Goal: Use online tool/utility: Utilize a website feature to perform a specific function

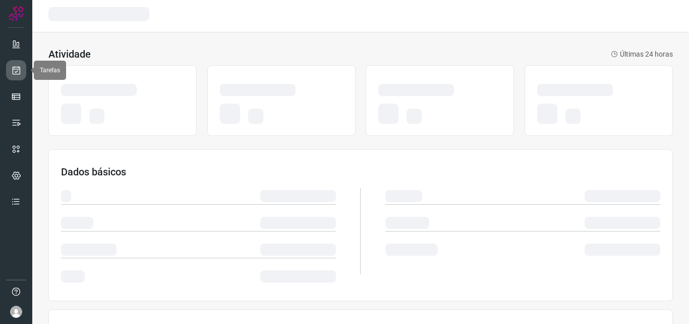
click at [12, 69] on icon at bounding box center [16, 70] width 11 height 10
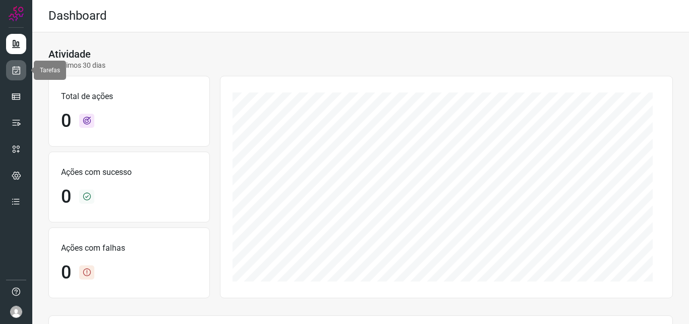
click at [20, 76] on link at bounding box center [16, 70] width 20 height 20
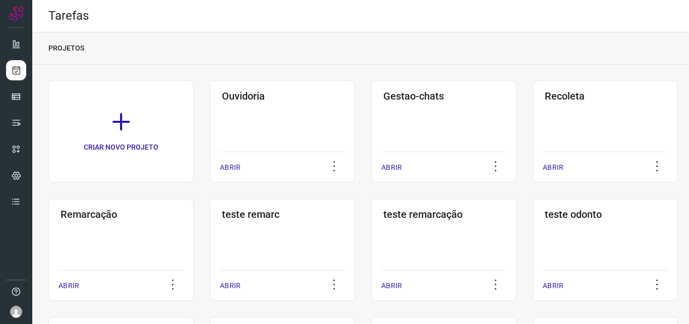
click at [125, 218] on h3 "Remarcação" at bounding box center [121, 214] width 121 height 12
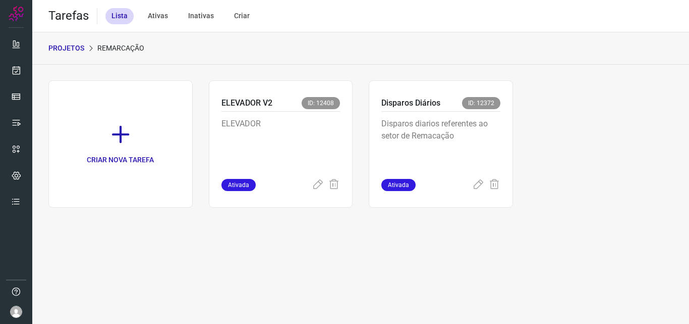
click at [422, 137] on p "Disparos diarios referentes ao setor de Remacação" at bounding box center [441, 143] width 119 height 50
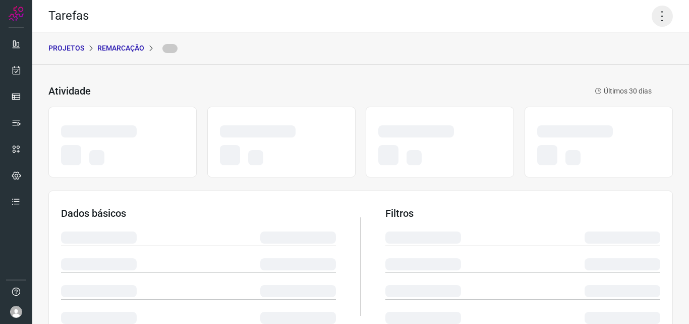
click at [660, 21] on icon at bounding box center [662, 16] width 21 height 21
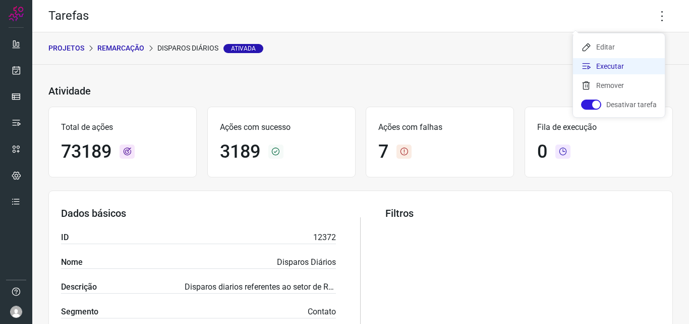
click at [616, 67] on li "Executar" at bounding box center [619, 66] width 92 height 16
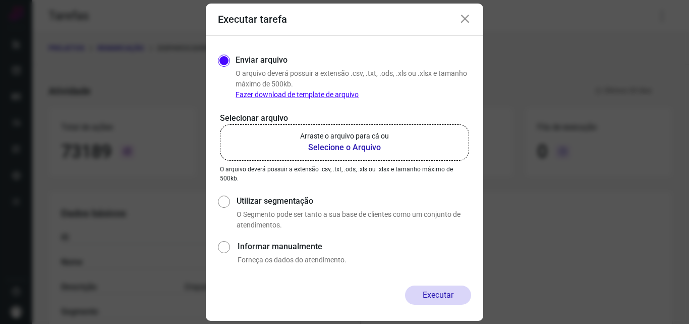
click at [352, 139] on p "Arraste o arquivo para cá ou" at bounding box center [344, 136] width 89 height 11
click at [0, 0] on input "Arraste o arquivo para cá ou Selecione o Arquivo" at bounding box center [0, 0] width 0 height 0
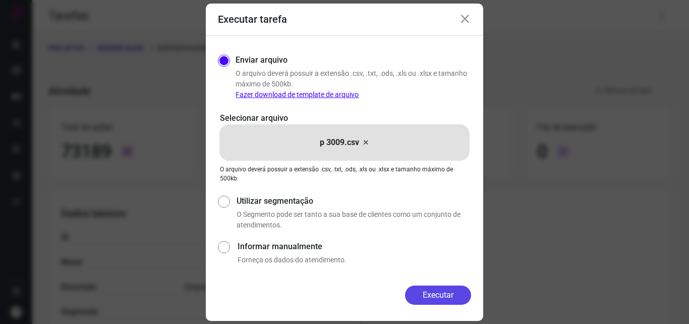
click at [434, 295] on button "Executar" at bounding box center [438, 294] width 66 height 19
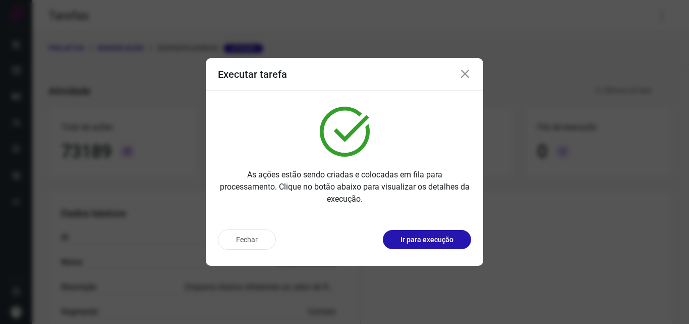
click at [440, 237] on p "Ir para execução" at bounding box center [427, 239] width 53 height 11
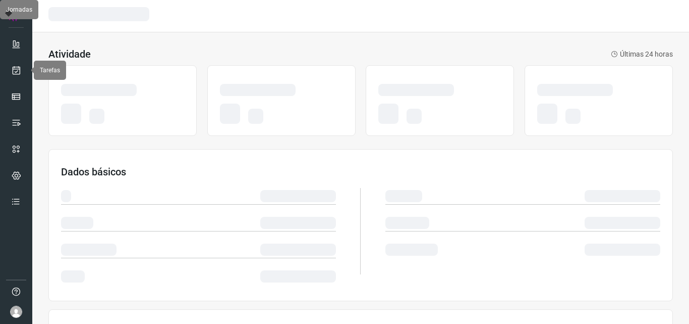
click at [14, 75] on icon at bounding box center [16, 70] width 11 height 10
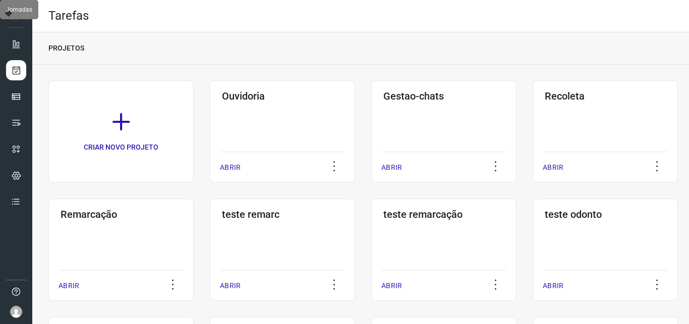
click at [128, 246] on div "Remarcação ABRIR" at bounding box center [120, 249] width 145 height 102
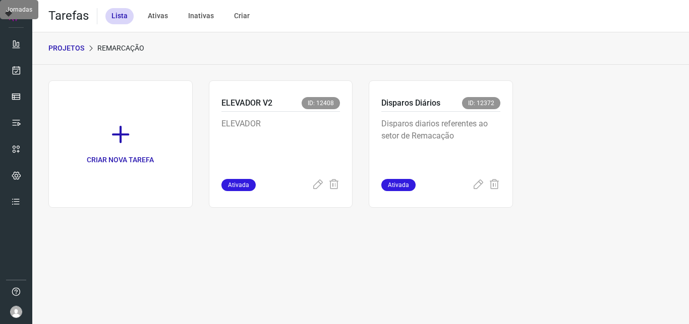
click at [427, 160] on p "Disparos diarios referentes ao setor de Remacação" at bounding box center [441, 143] width 119 height 50
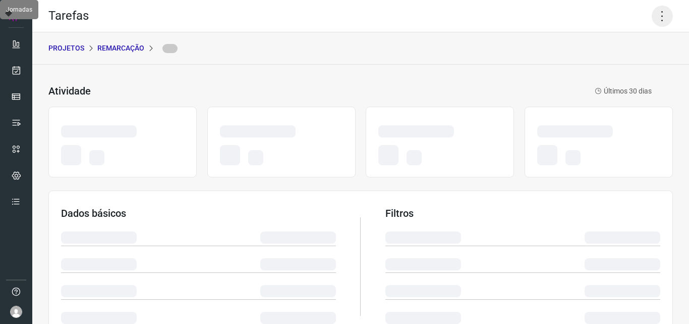
click at [662, 20] on icon at bounding box center [662, 16] width 21 height 21
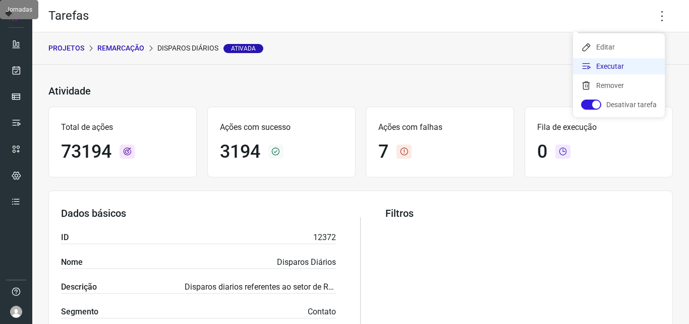
click at [626, 64] on li "Executar" at bounding box center [619, 66] width 92 height 16
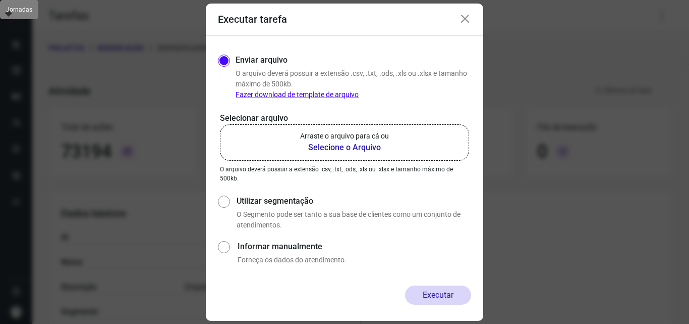
click at [399, 141] on label "Arraste o arquivo para cá ou Selecione o Arquivo" at bounding box center [344, 142] width 249 height 36
click at [0, 0] on input "Arraste o arquivo para cá ou Selecione o Arquivo" at bounding box center [0, 0] width 0 height 0
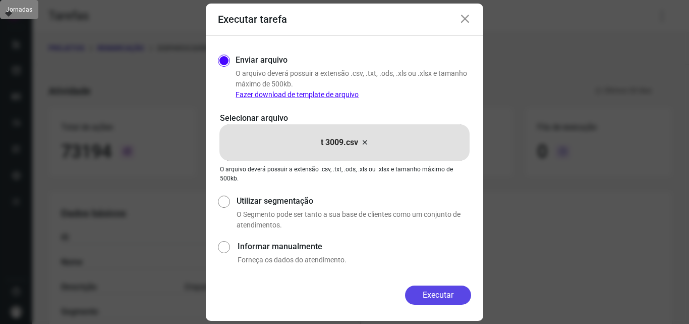
click at [444, 300] on button "Executar" at bounding box center [438, 294] width 66 height 19
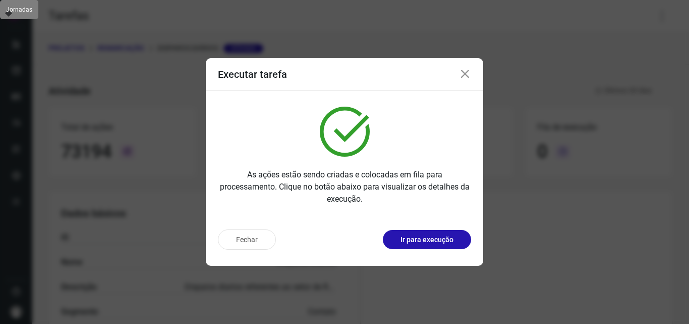
click at [434, 244] on p "Ir para execução" at bounding box center [427, 239] width 53 height 11
